Goal: Find specific page/section: Find specific page/section

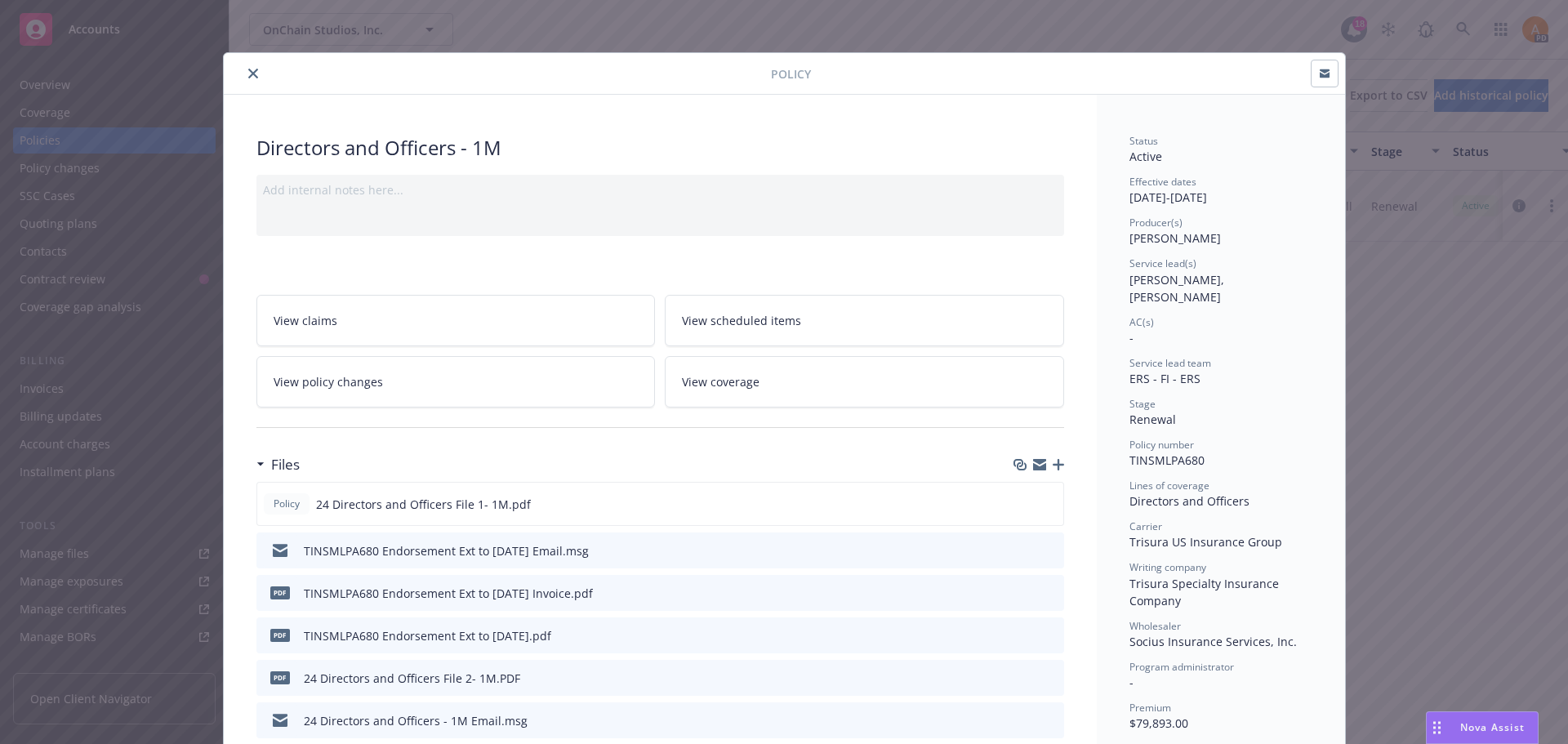
click at [248, 73] on icon "close" at bounding box center [253, 74] width 10 height 10
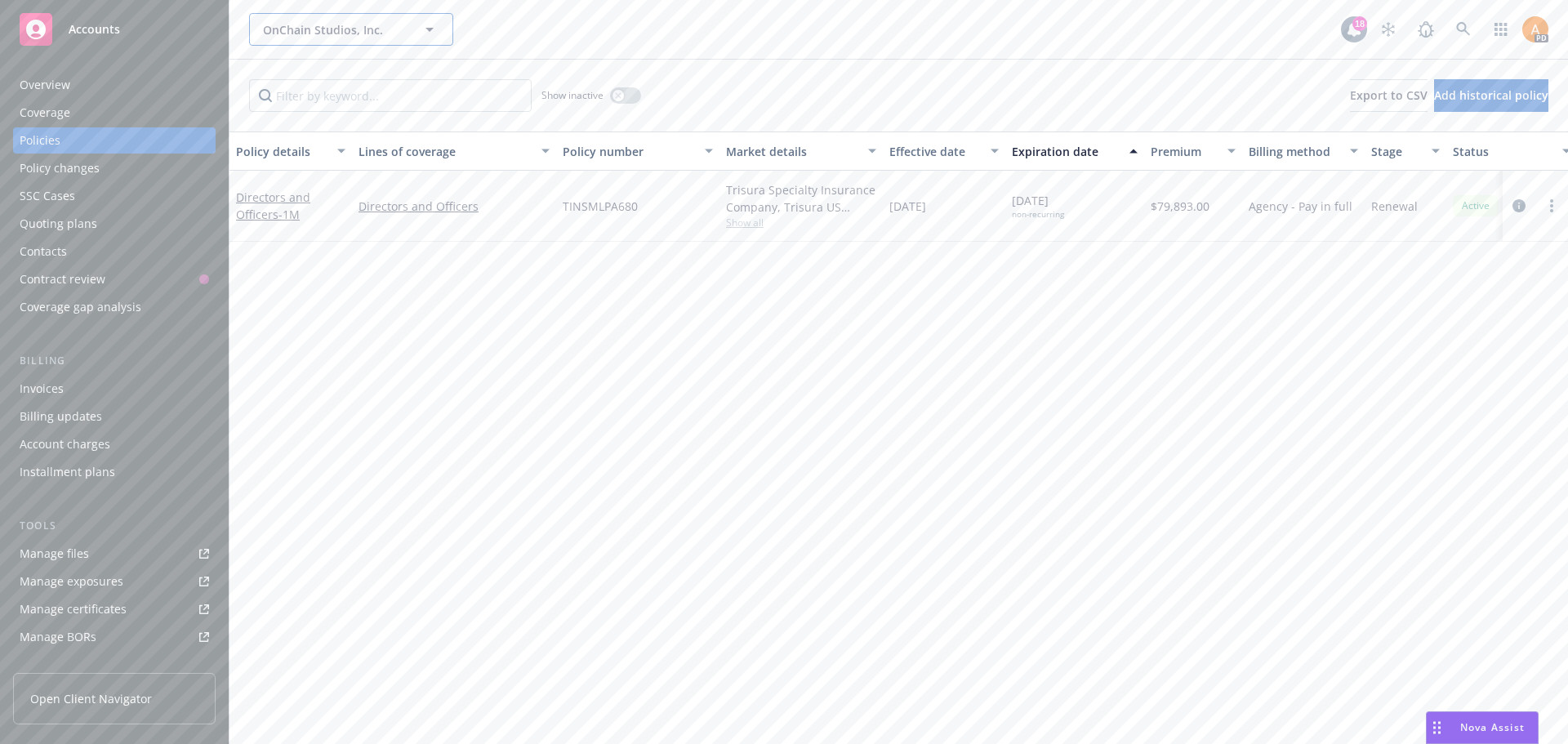
click at [328, 23] on span "OnChain Studios, Inc." at bounding box center [333, 30] width 141 height 17
type input "plastic"
click at [297, 12] on div "plastic OnChain Studios, Inc. 18 PD" at bounding box center [898, 29] width 1339 height 59
click at [296, 26] on span "OnChain Studios, Inc." at bounding box center [333, 30] width 141 height 17
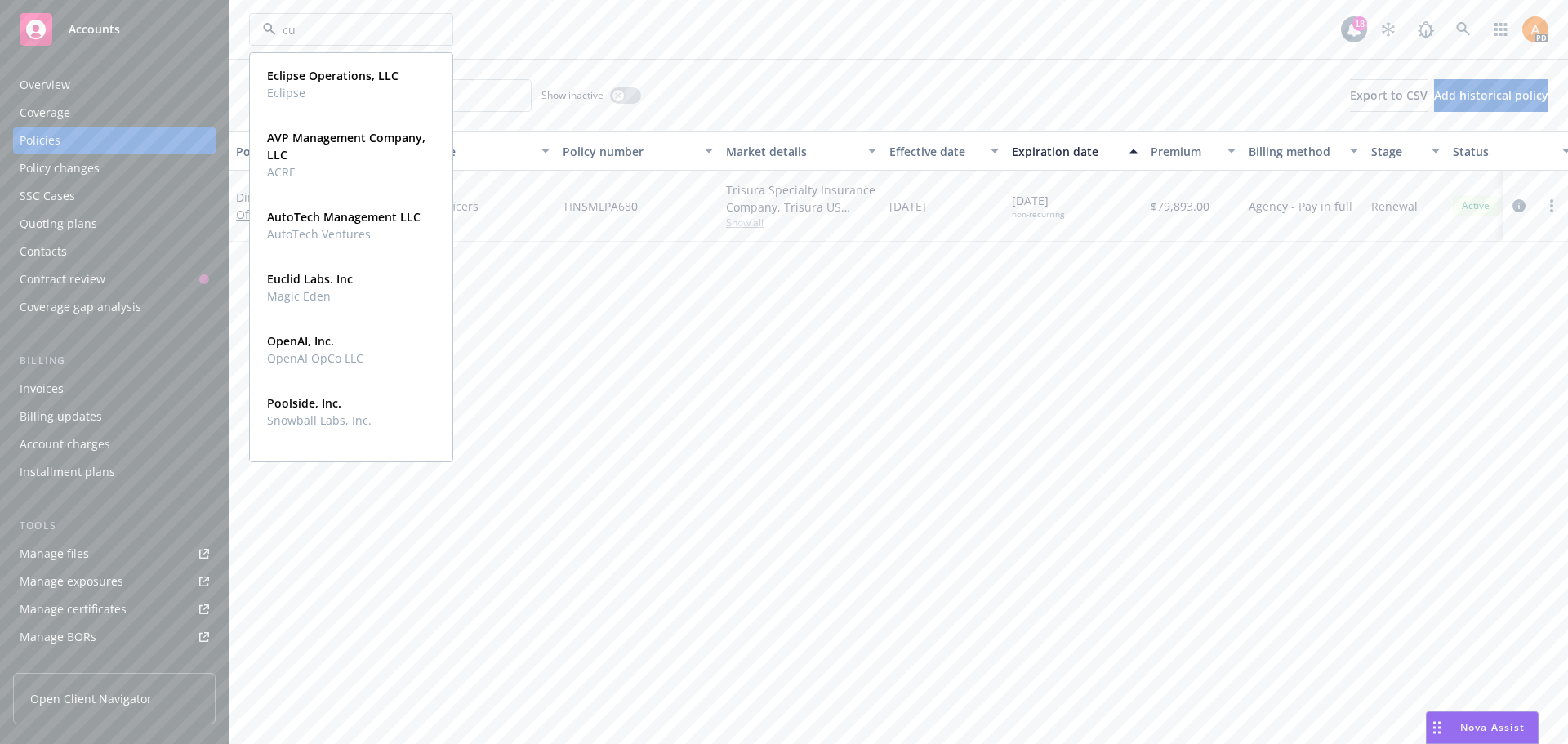
type input "cur"
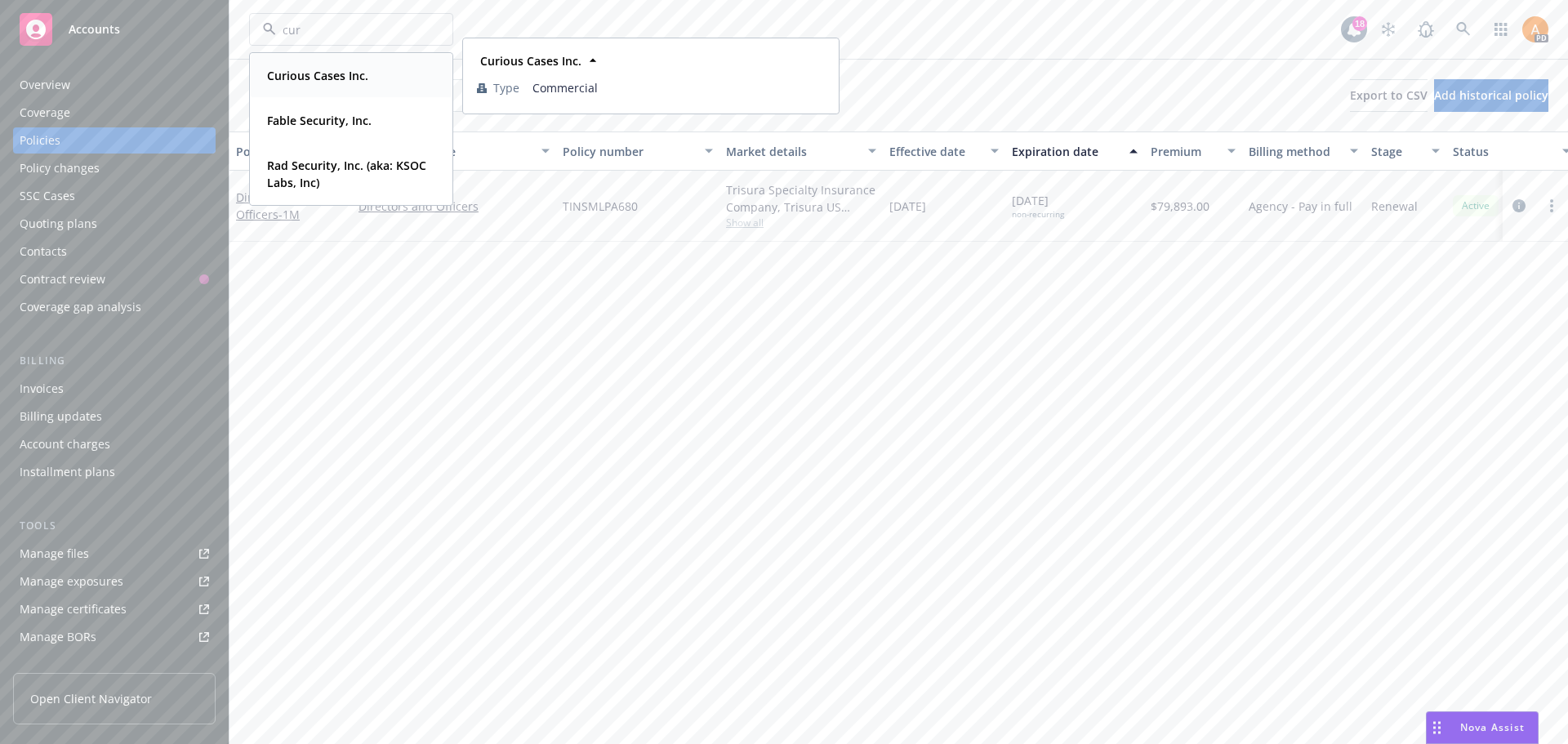
click at [322, 68] on strong "Curious Cases Inc." at bounding box center [317, 76] width 101 height 15
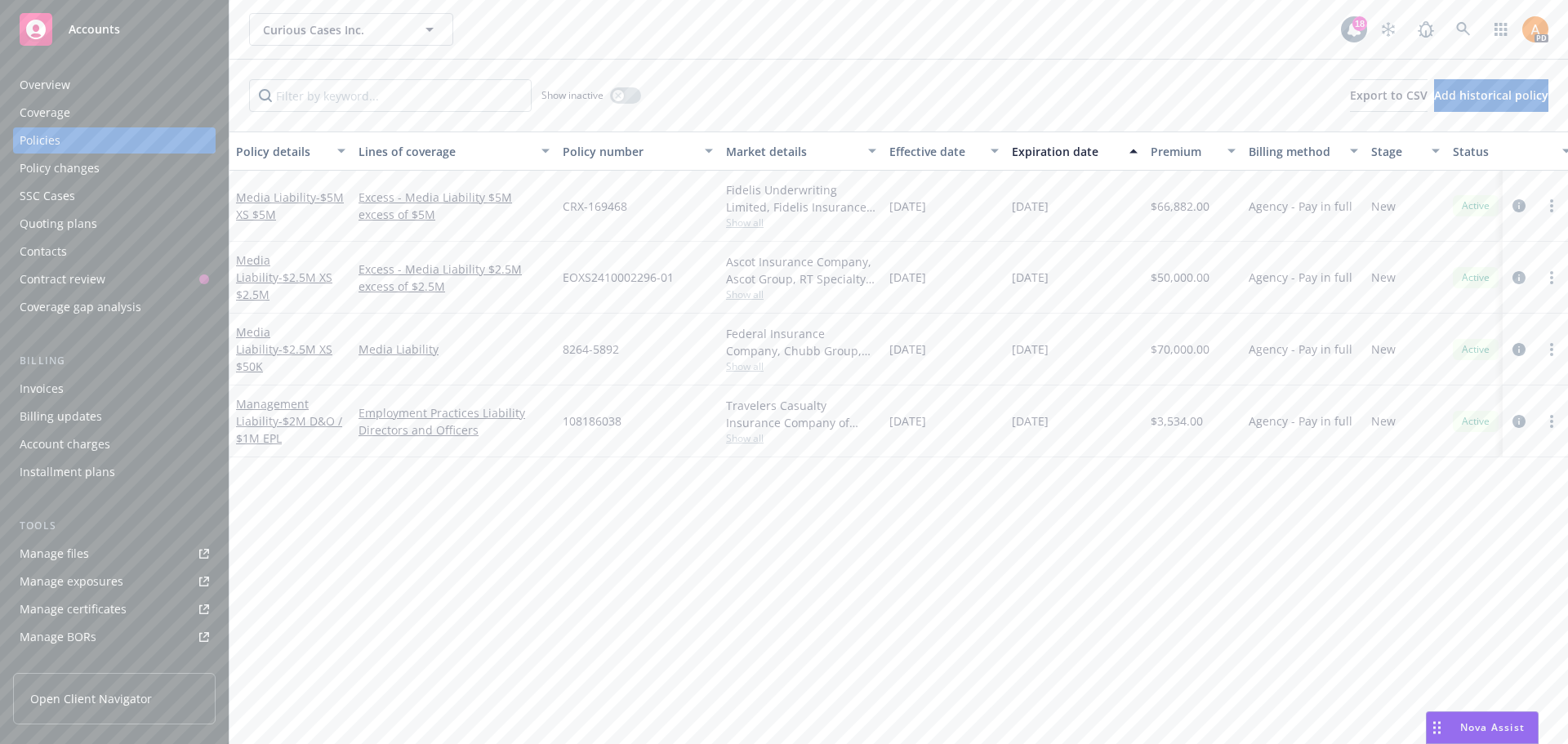
click at [743, 371] on span "Show all" at bounding box center [801, 366] width 150 height 14
click at [291, 337] on link "Media Liability - $2.5M XS $50K" at bounding box center [284, 349] width 96 height 50
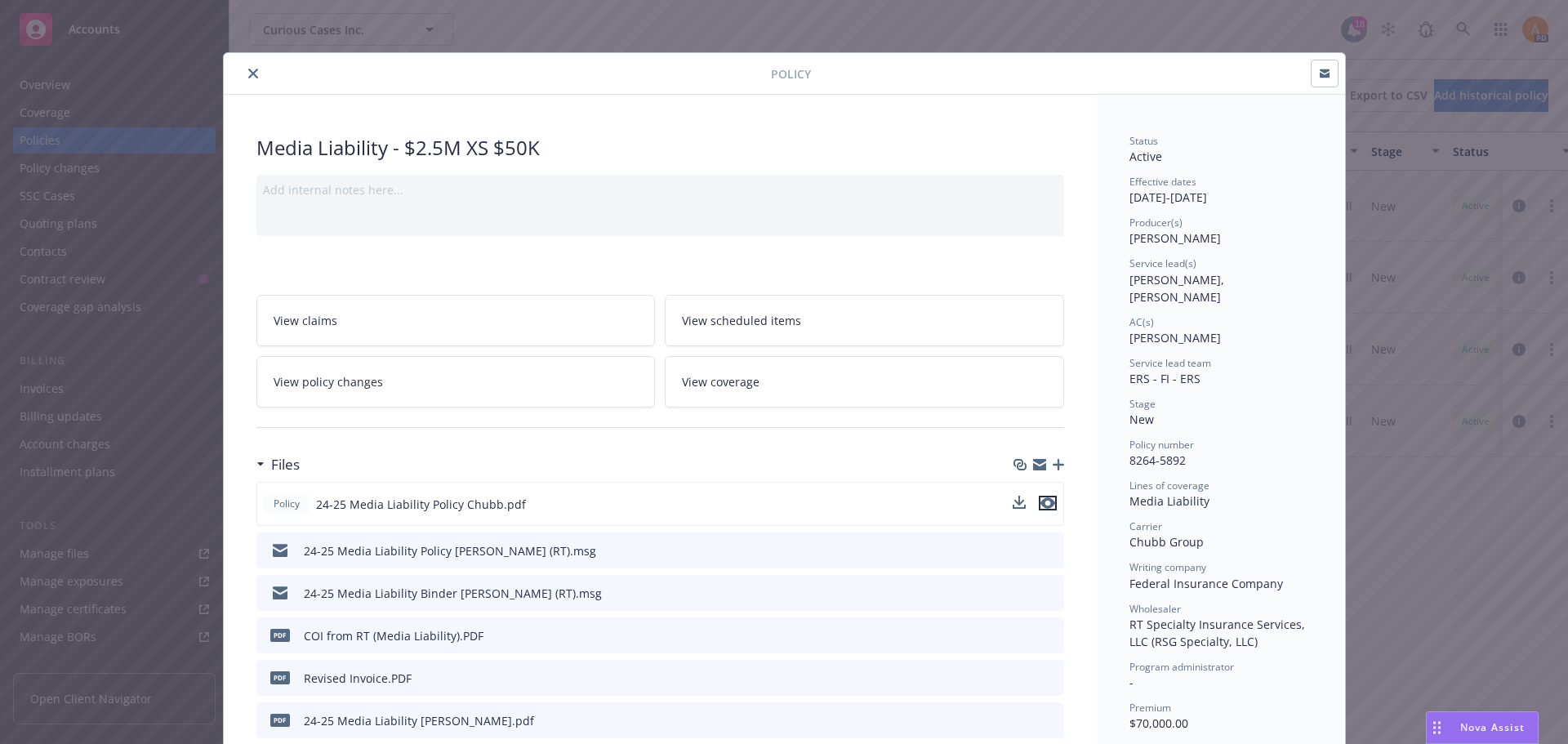
click at [1045, 505] on icon "preview file" at bounding box center [1047, 503] width 14 height 11
click at [248, 73] on icon "close" at bounding box center [253, 74] width 10 height 10
